Goal: Information Seeking & Learning: Learn about a topic

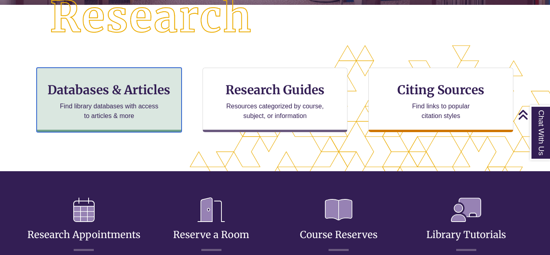
click at [104, 104] on p "Find library databases with access to articles & more" at bounding box center [109, 111] width 105 height 19
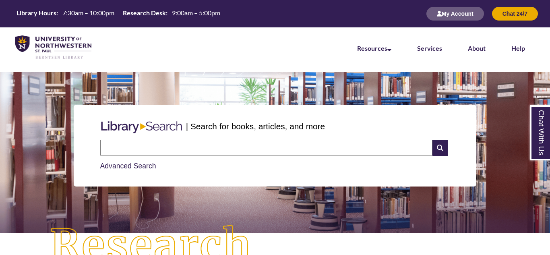
click at [158, 146] on input "text" at bounding box center [266, 148] width 332 height 16
type input "**********"
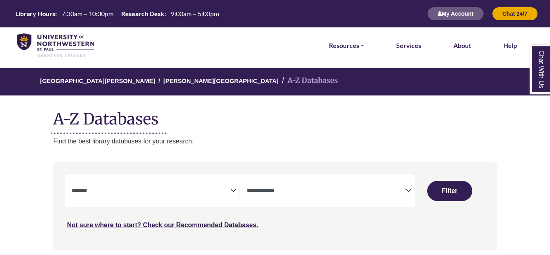
select select "Database Subject Filter"
select select "Database Types Filter"
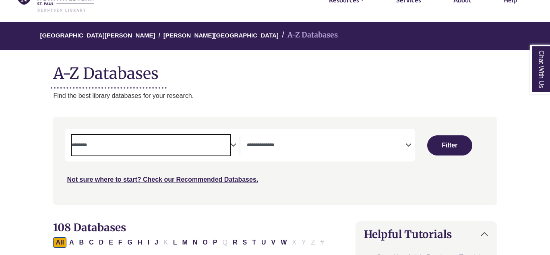
click at [210, 150] on span "Search filters" at bounding box center [151, 145] width 159 height 21
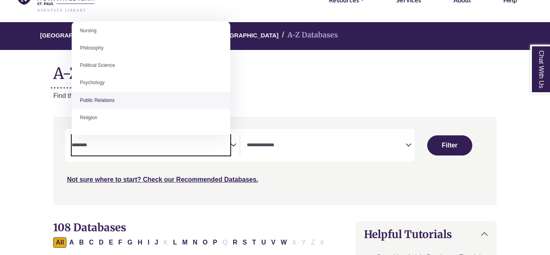
scroll to position [597, 0]
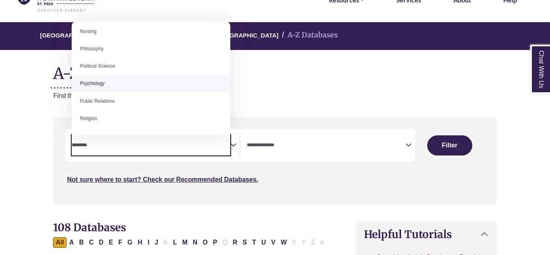
select select "*****"
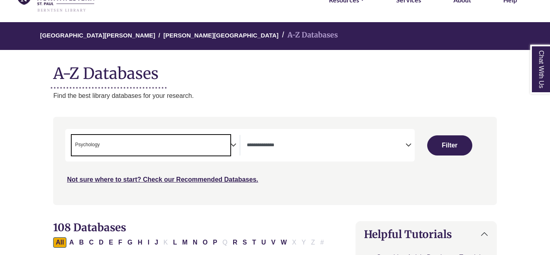
scroll to position [298, 0]
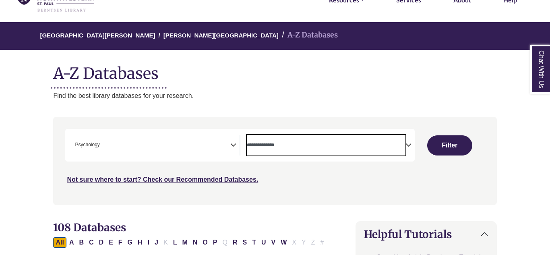
click at [325, 141] on span "Search filters" at bounding box center [326, 144] width 159 height 7
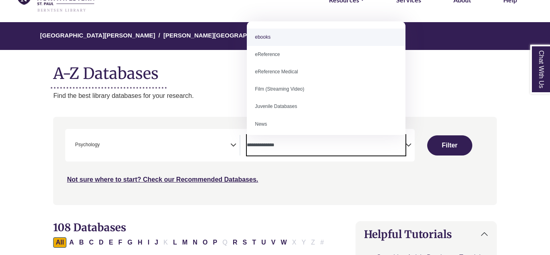
scroll to position [0, 0]
select select "*****"
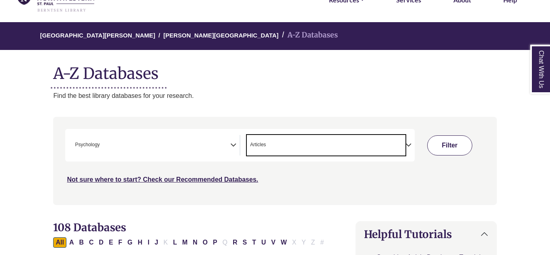
click at [454, 141] on button "Filter" at bounding box center [449, 145] width 45 height 20
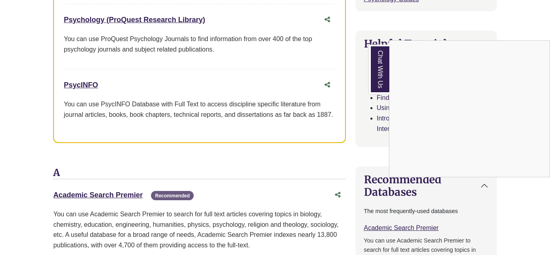
scroll to position [391, 0]
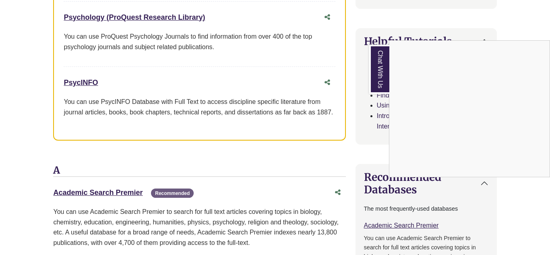
click at [312, 168] on h3 "A" at bounding box center [199, 171] width 292 height 12
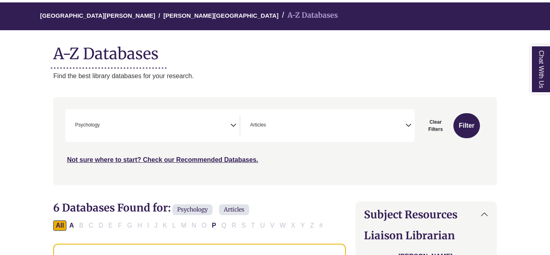
scroll to position [65, 0]
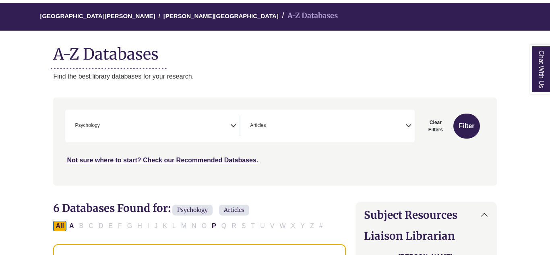
scroll to position [46, 0]
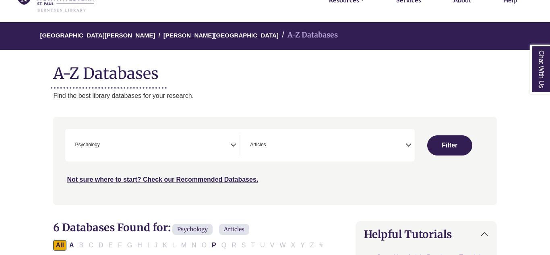
select select "Database Subject Filter"
select select "Database Types Filter"
